Goal: Transaction & Acquisition: Subscribe to service/newsletter

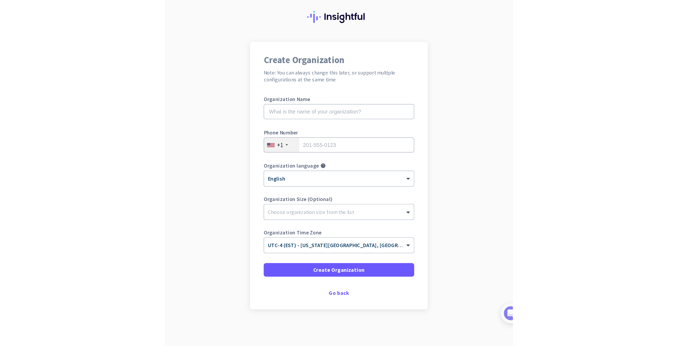
scroll to position [14, 0]
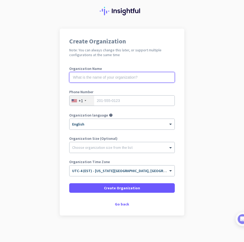
click at [118, 79] on input "text" at bounding box center [121, 77] width 105 height 11
type input "personal"
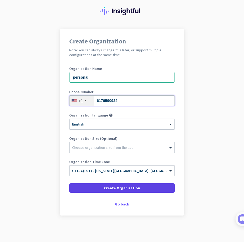
type input "6176590924"
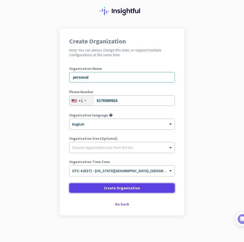
click at [143, 188] on span at bounding box center [121, 188] width 105 height 13
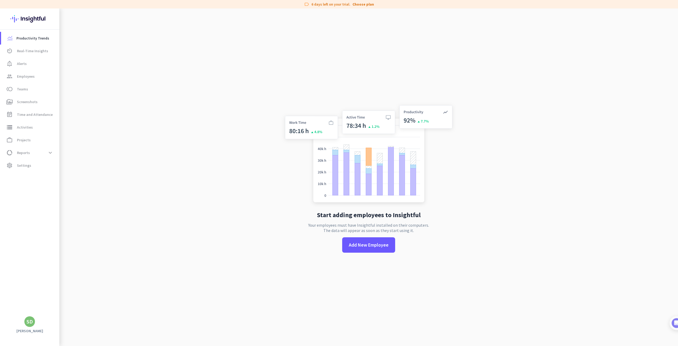
click at [243, 6] on div "label 6 days left on your trial. Choose plan" at bounding box center [339, 4] width 678 height 8
click at [243, 5] on div "label 6 days left on your trial. Choose plan" at bounding box center [339, 4] width 678 height 8
click at [29, 164] on span "Settings" at bounding box center [24, 165] width 14 height 6
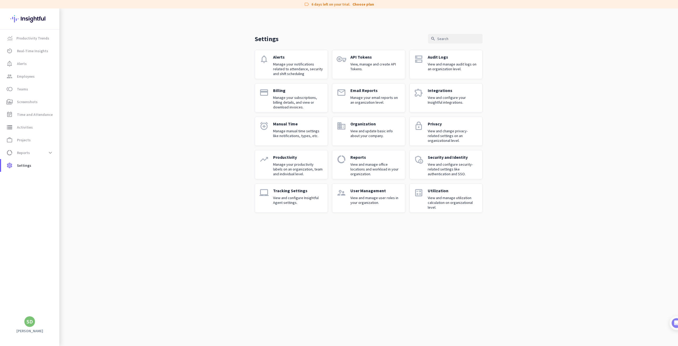
click at [243, 104] on p "Manage your subscriptions, billing details, and view or download invoices." at bounding box center [298, 102] width 50 height 14
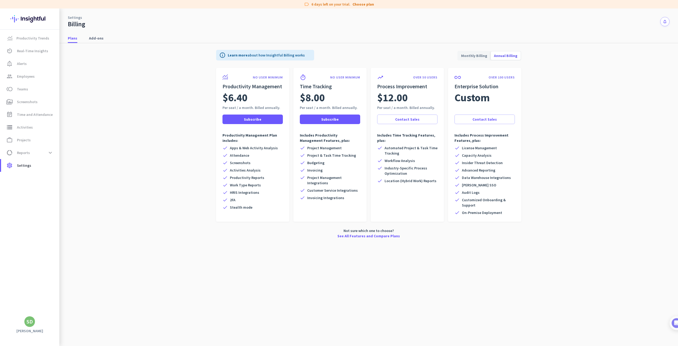
click at [243, 53] on span "Monthly Billing" at bounding box center [474, 55] width 33 height 13
click at [243, 53] on span "Annual Billing" at bounding box center [506, 55] width 30 height 13
click at [243, 242] on img at bounding box center [671, 323] width 10 height 10
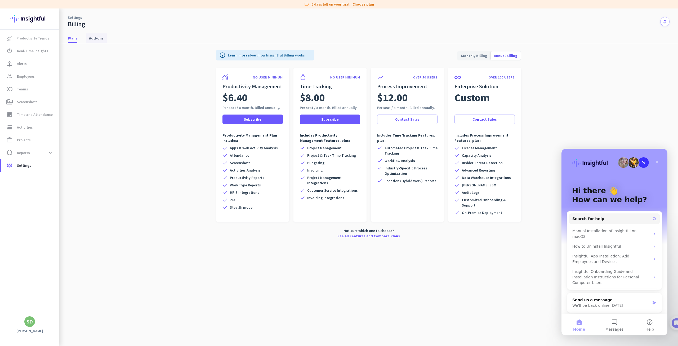
click at [94, 39] on span "Add-ons" at bounding box center [96, 38] width 15 height 5
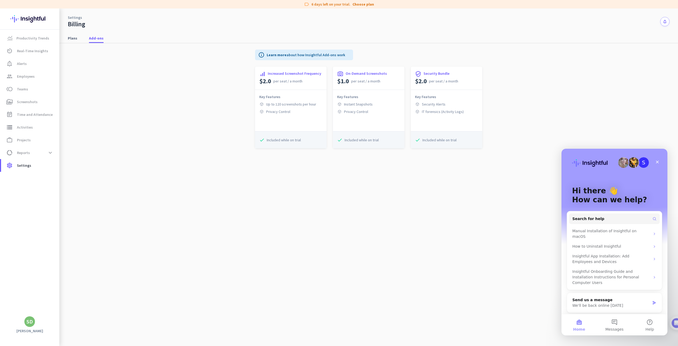
click at [84, 38] on div "Plans Add-ons" at bounding box center [368, 38] width 619 height 10
click at [78, 37] on link "Plans" at bounding box center [73, 38] width 16 height 10
